Goal: Task Accomplishment & Management: Use online tool/utility

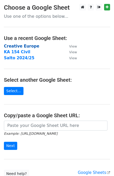
click at [12, 45] on strong "Creative Europe" at bounding box center [21, 46] width 35 height 5
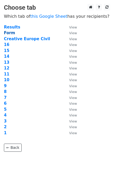
click at [7, 33] on strong "Form" at bounding box center [9, 32] width 11 height 5
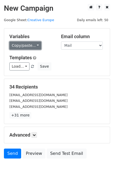
click at [30, 45] on link "Copy/paste..." at bounding box center [25, 45] width 32 height 8
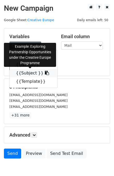
click at [28, 72] on link "{{Subject }}" at bounding box center [34, 73] width 48 height 8
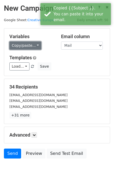
click at [36, 46] on link "Copy/paste..." at bounding box center [25, 45] width 32 height 8
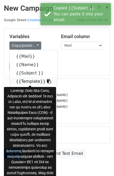
click at [29, 78] on link "{{Template}}" at bounding box center [34, 81] width 48 height 8
